Goal: Find specific page/section: Find specific page/section

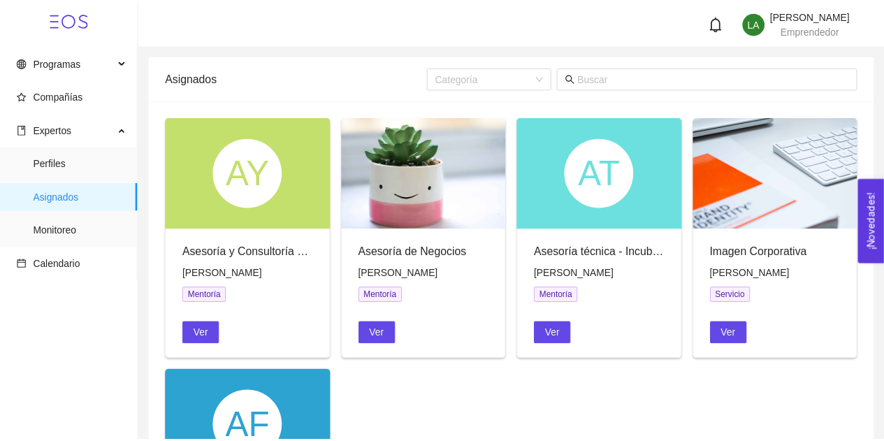
scroll to position [106, 0]
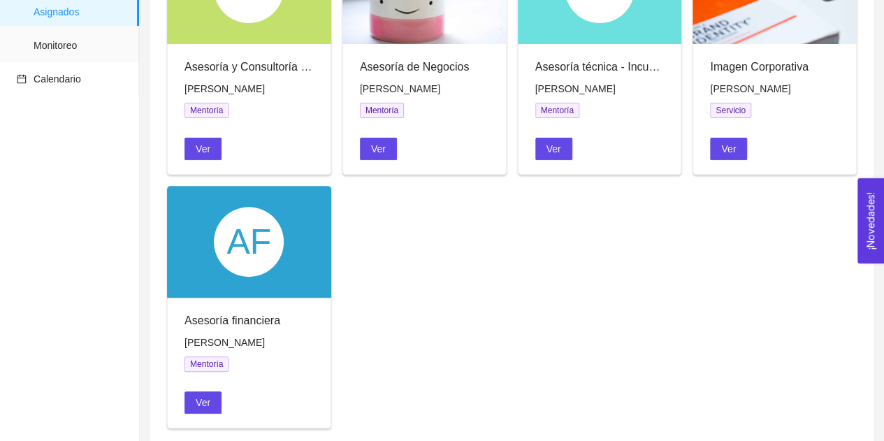
scroll to position [187, 0]
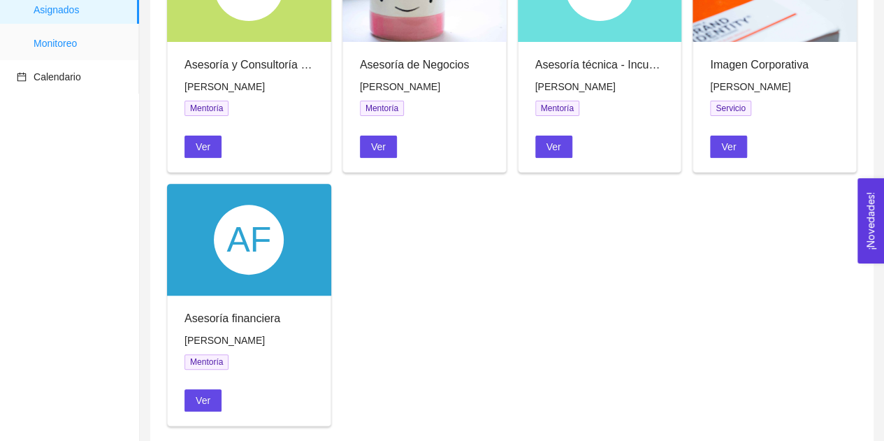
click at [34, 55] on span "Monitoreo" at bounding box center [81, 43] width 94 height 28
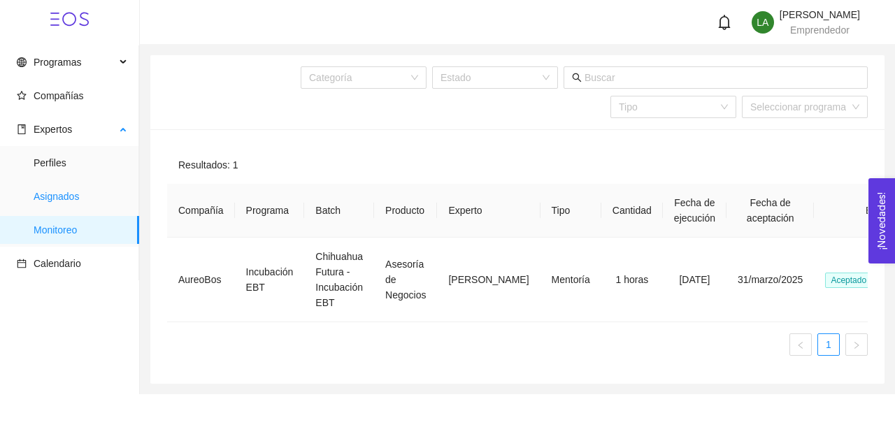
click at [66, 195] on span "Asignados" at bounding box center [81, 196] width 94 height 28
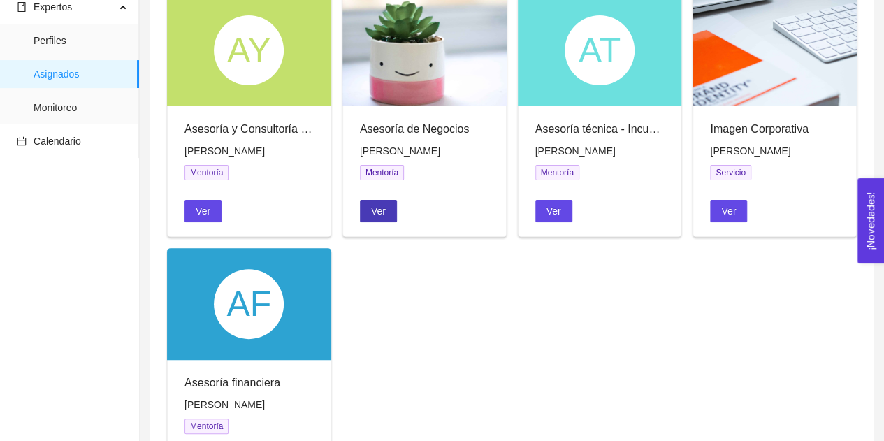
scroll to position [208, 0]
